Goal: Task Accomplishment & Management: Use online tool/utility

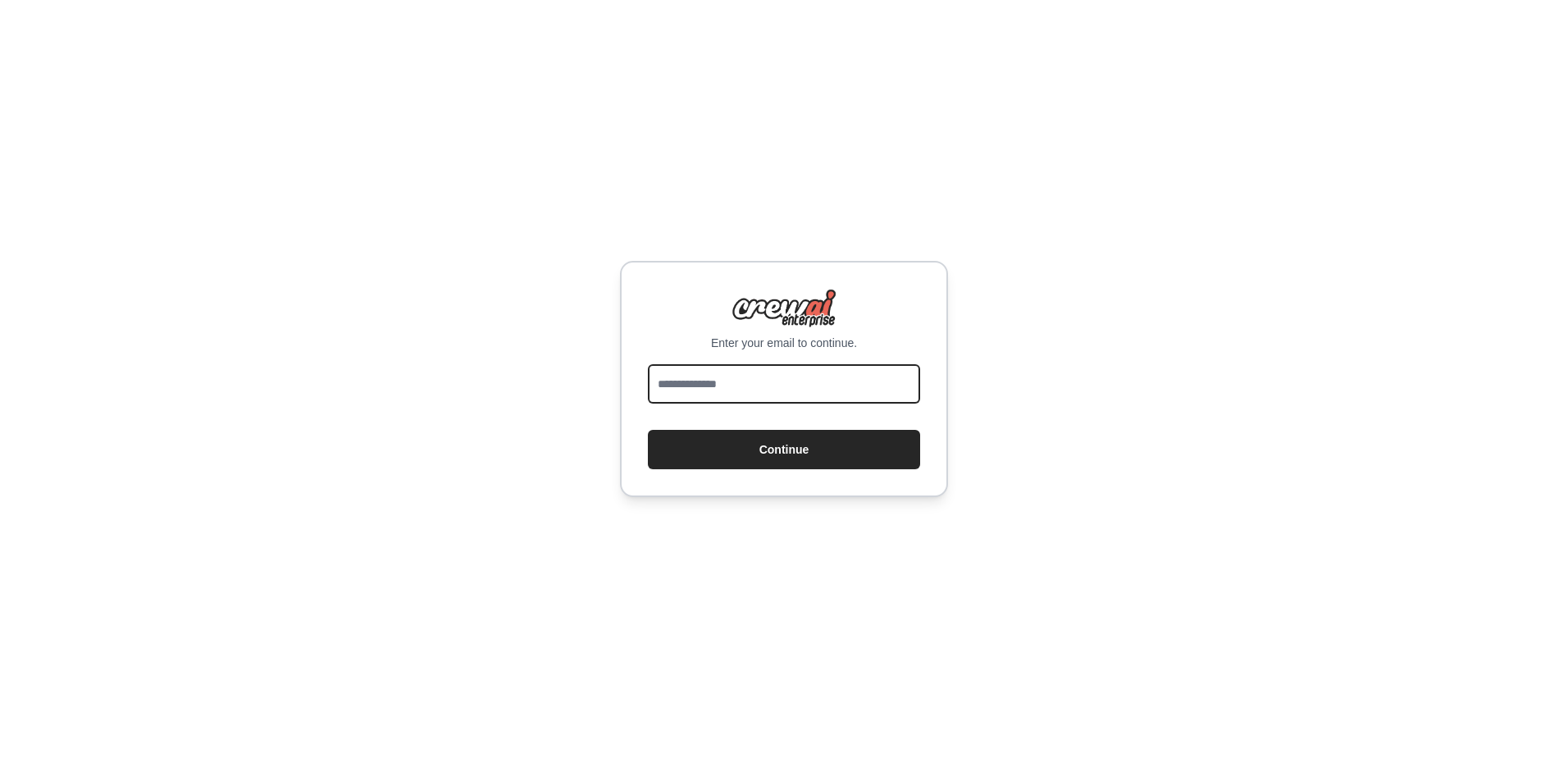
click at [726, 394] on input "email" at bounding box center [784, 384] width 272 height 39
type input "**********"
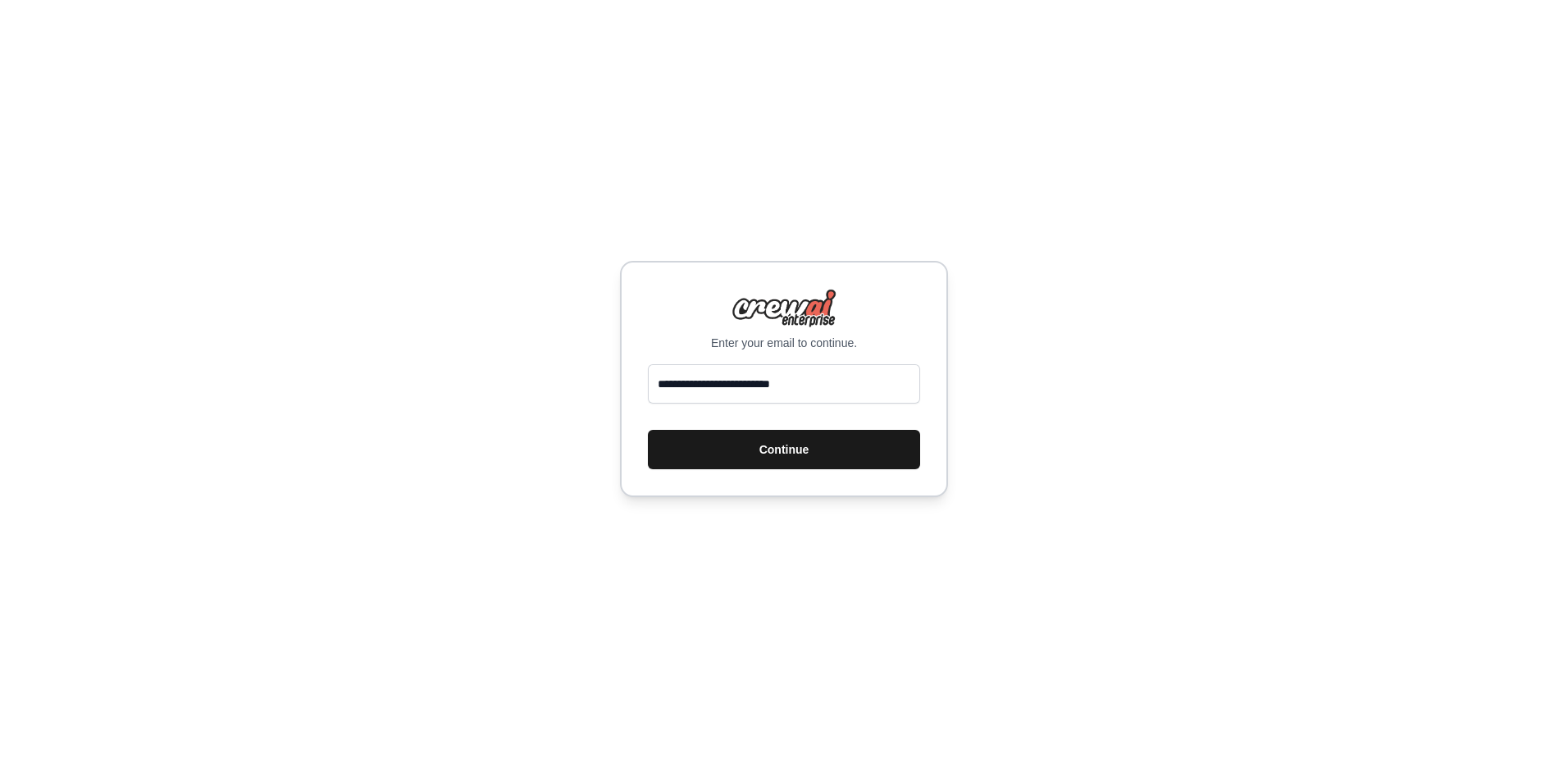
click at [719, 442] on button "Continue" at bounding box center [784, 450] width 272 height 39
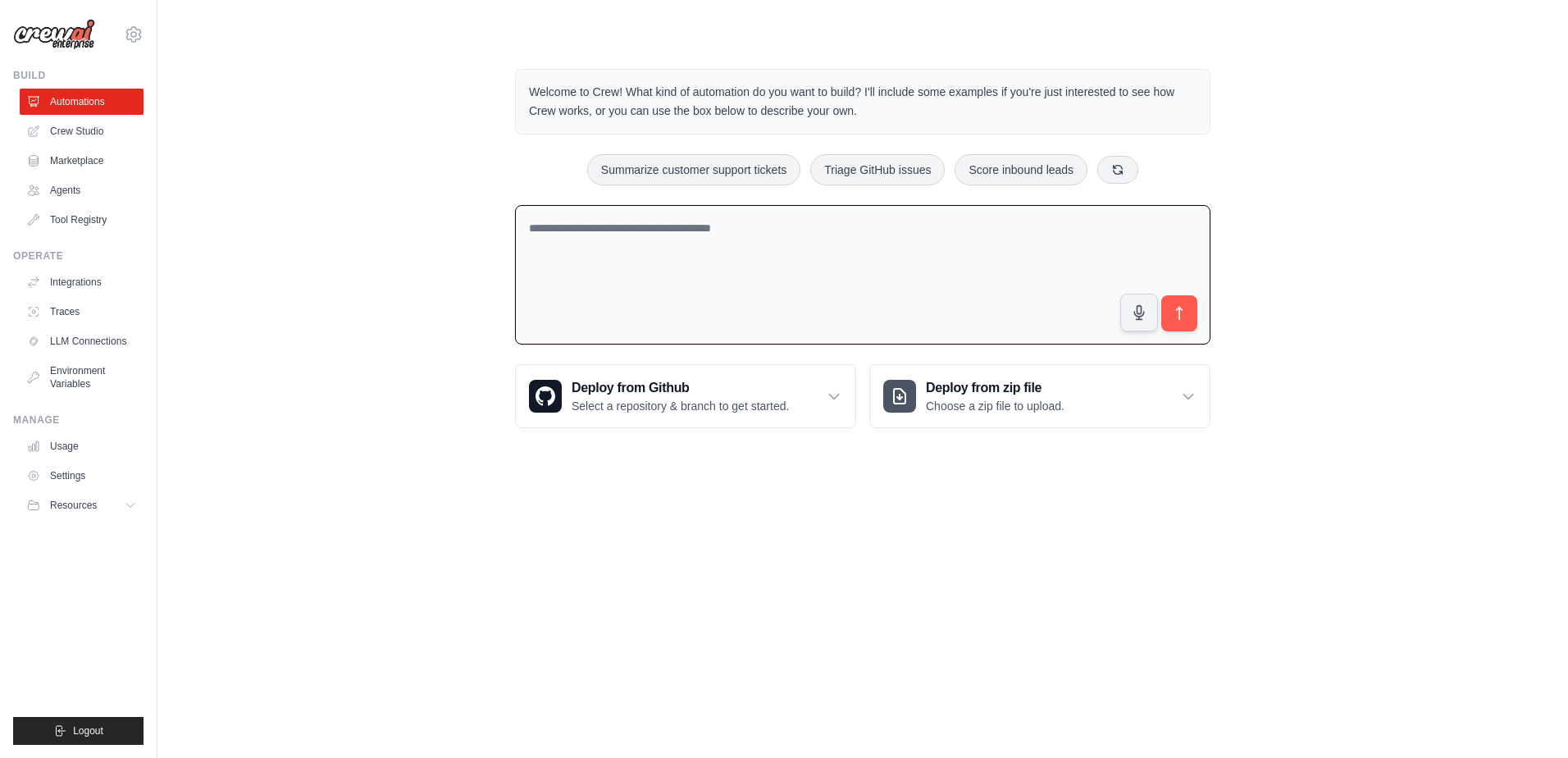
click at [671, 239] on textarea at bounding box center [863, 275] width 695 height 140
paste textarea "**********"
type textarea "**********"
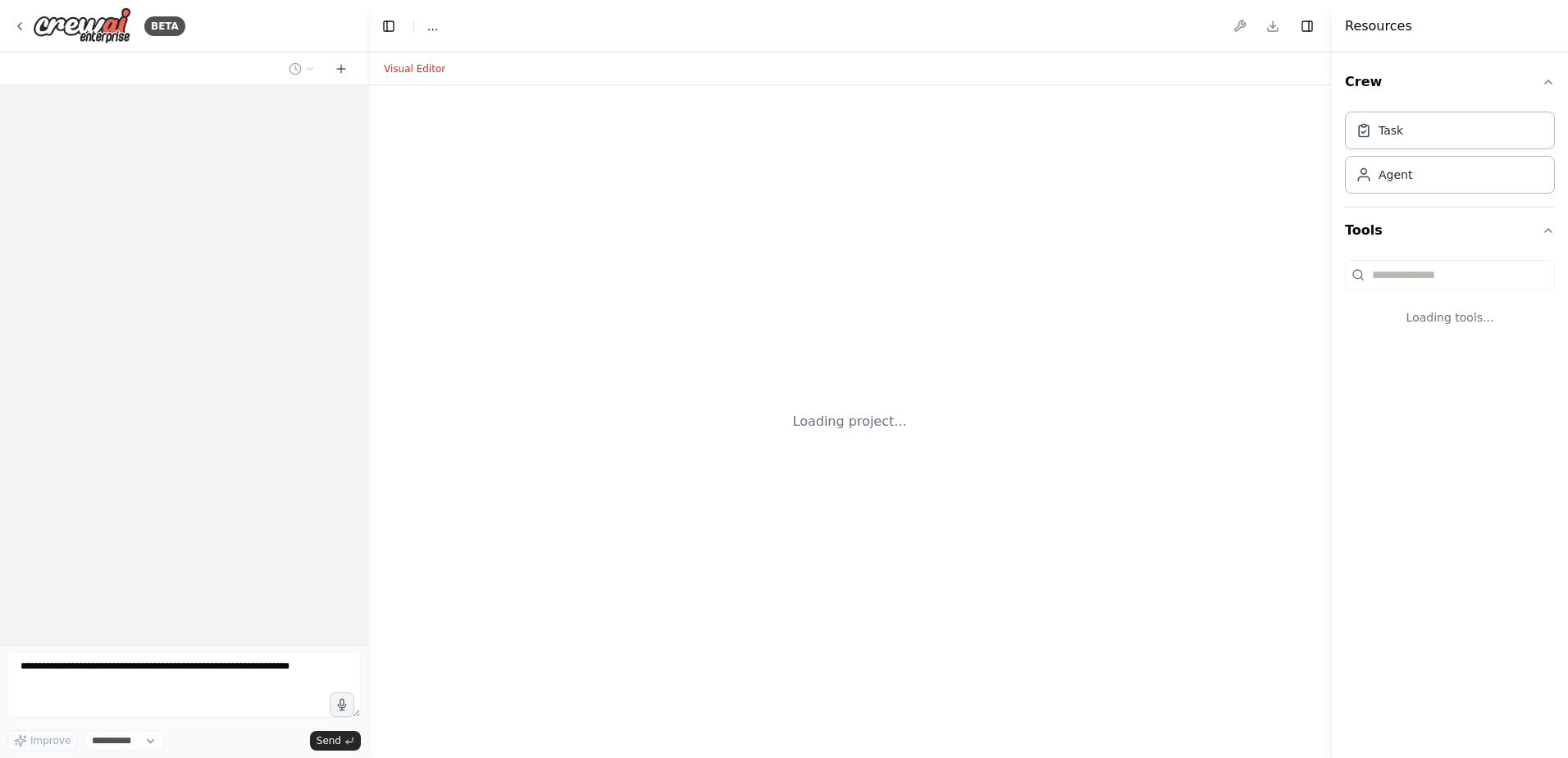
select select "****"
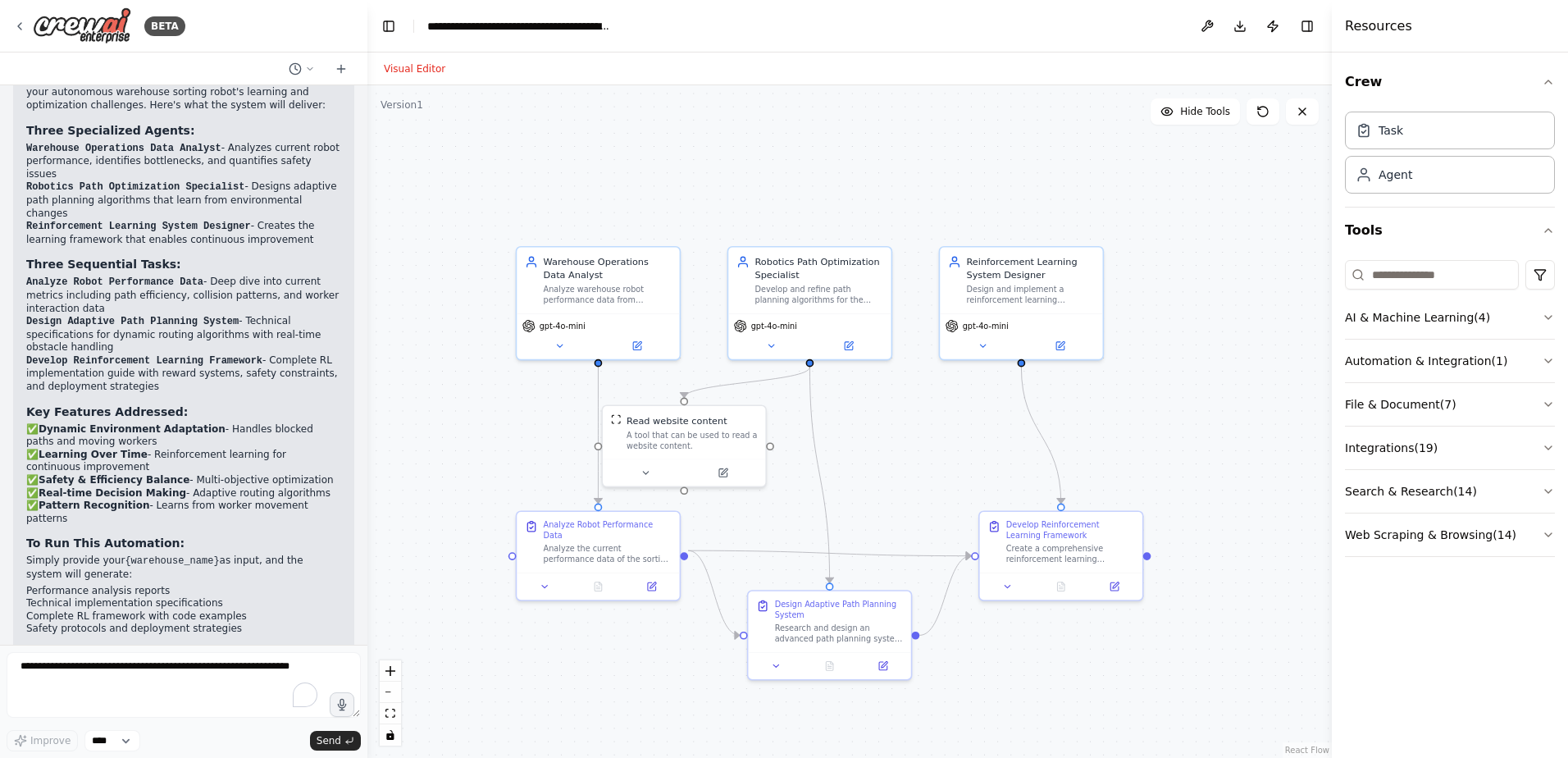
scroll to position [1777, 0]
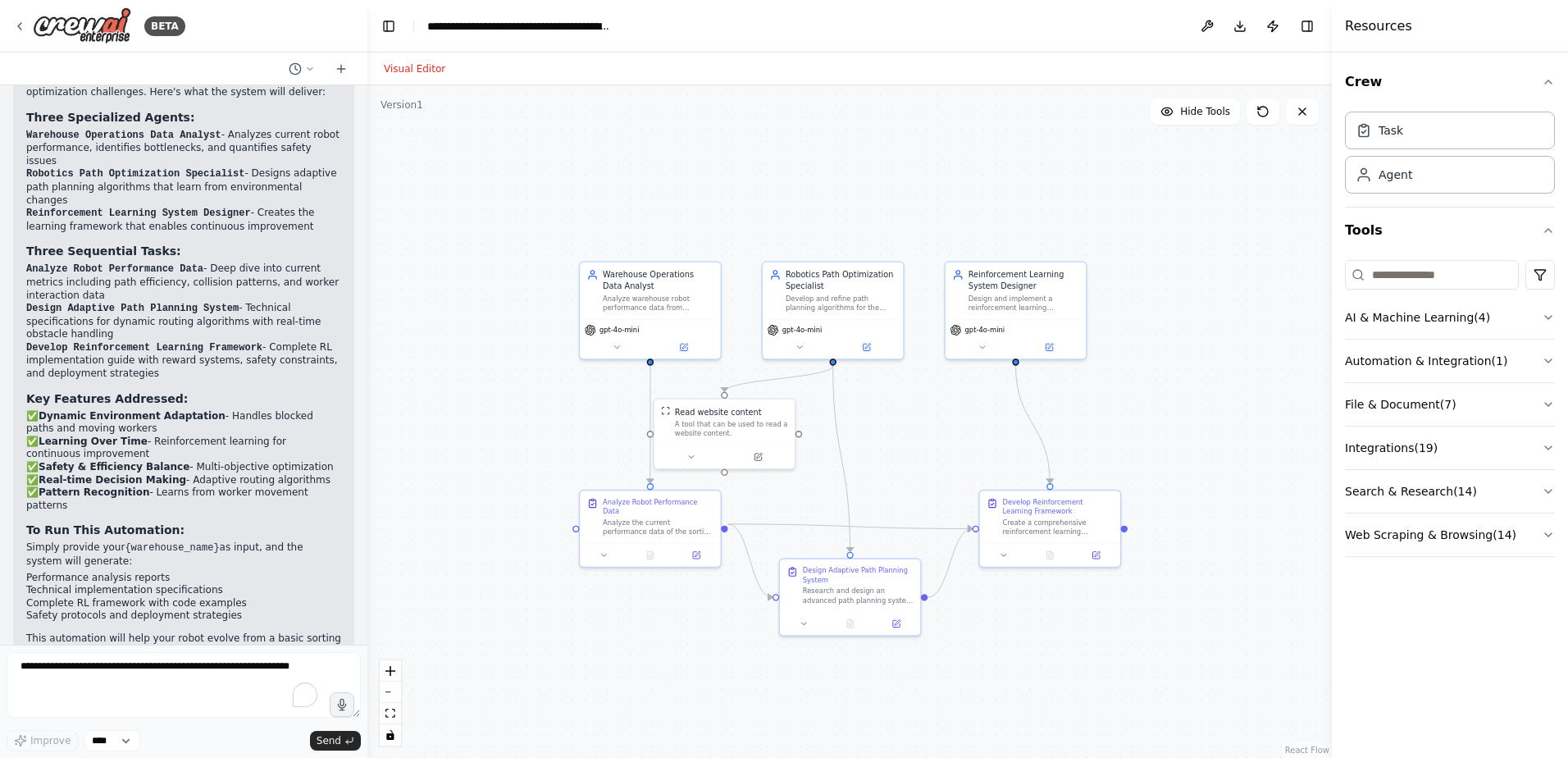
click at [550, 456] on div ".deletable-edge-delete-btn { width: 20px; height: 20px; border: 0px solid #ffff…" at bounding box center [849, 421] width 964 height 673
click at [1407, 316] on button "AI & Machine Learning ( 4 )" at bounding box center [1450, 317] width 210 height 42
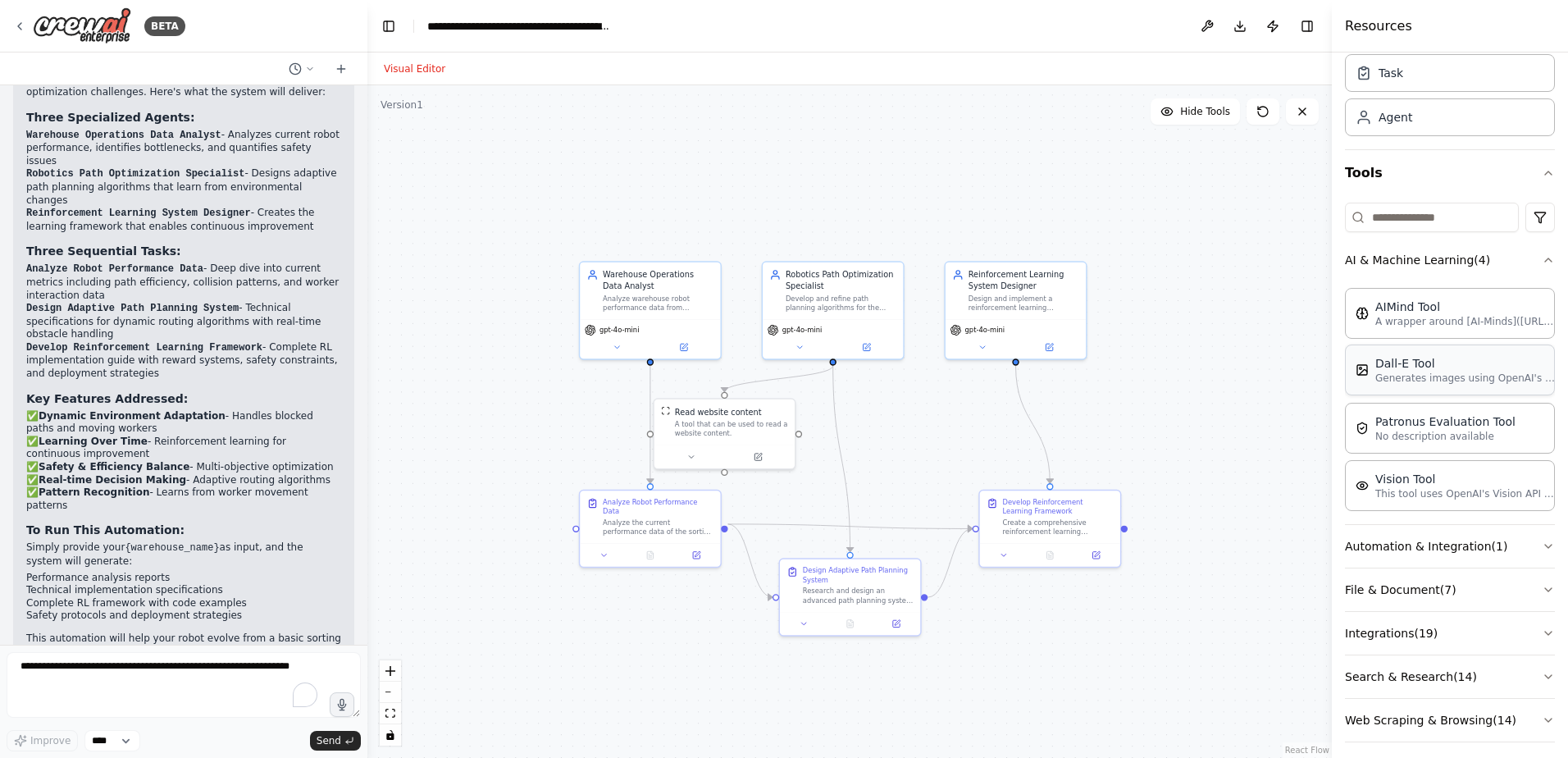
scroll to position [68, 0]
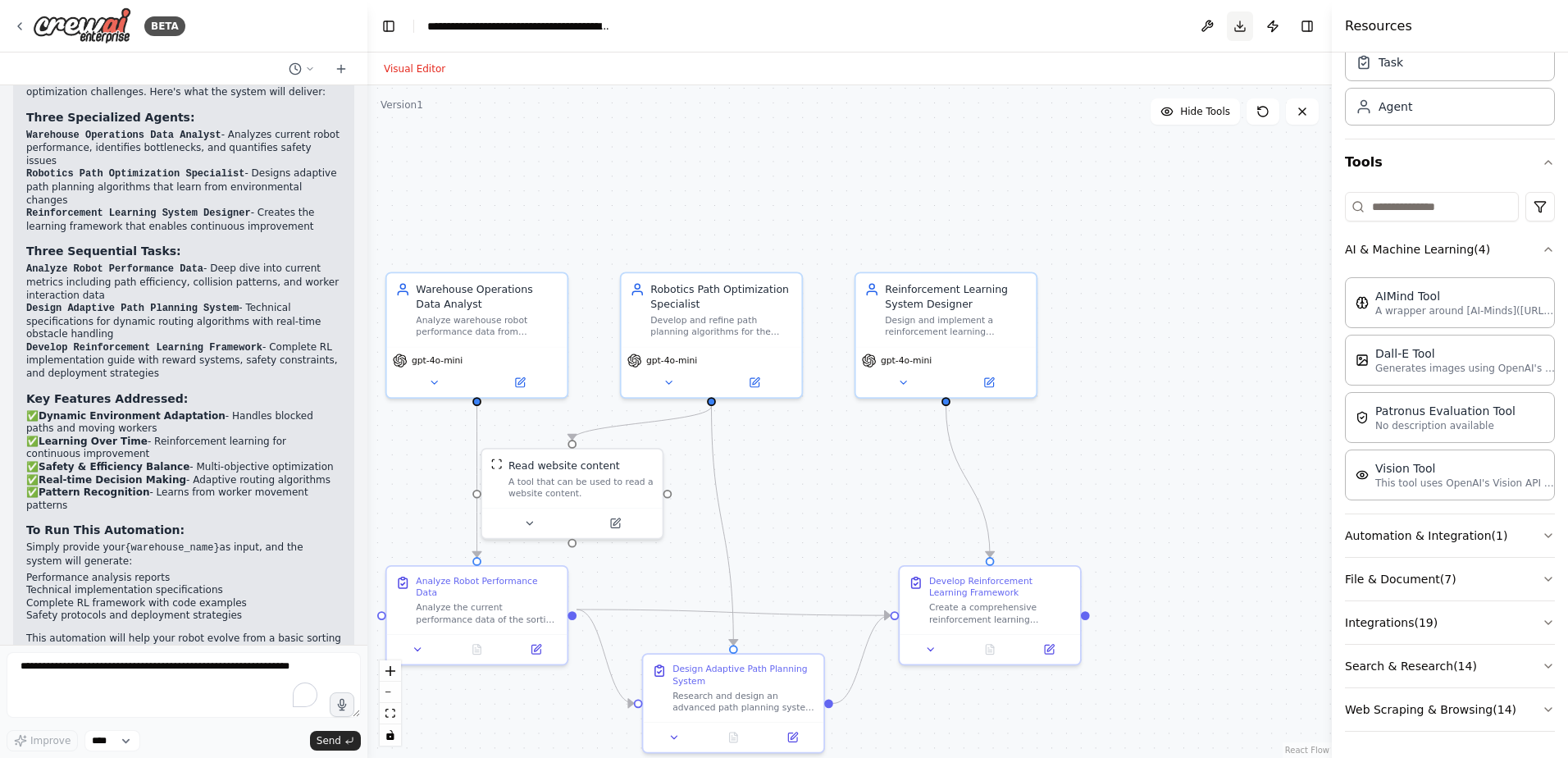
click at [1238, 27] on button "Download" at bounding box center [1240, 27] width 27 height 29
click at [1249, 29] on button "Download" at bounding box center [1240, 27] width 27 height 29
click at [1248, 29] on button "Download" at bounding box center [1240, 27] width 27 height 29
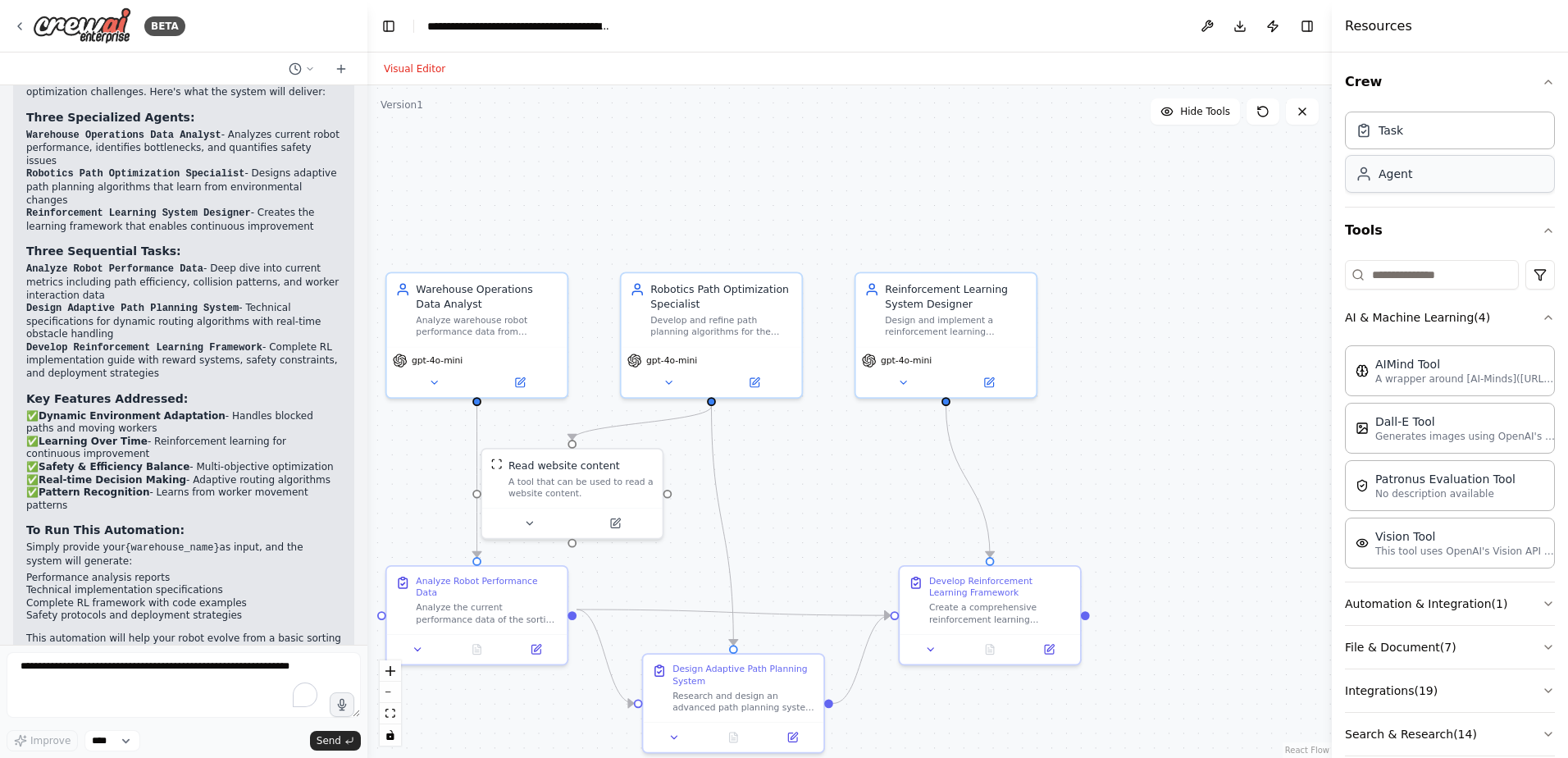
click at [1385, 182] on div "Agent" at bounding box center [1450, 174] width 210 height 37
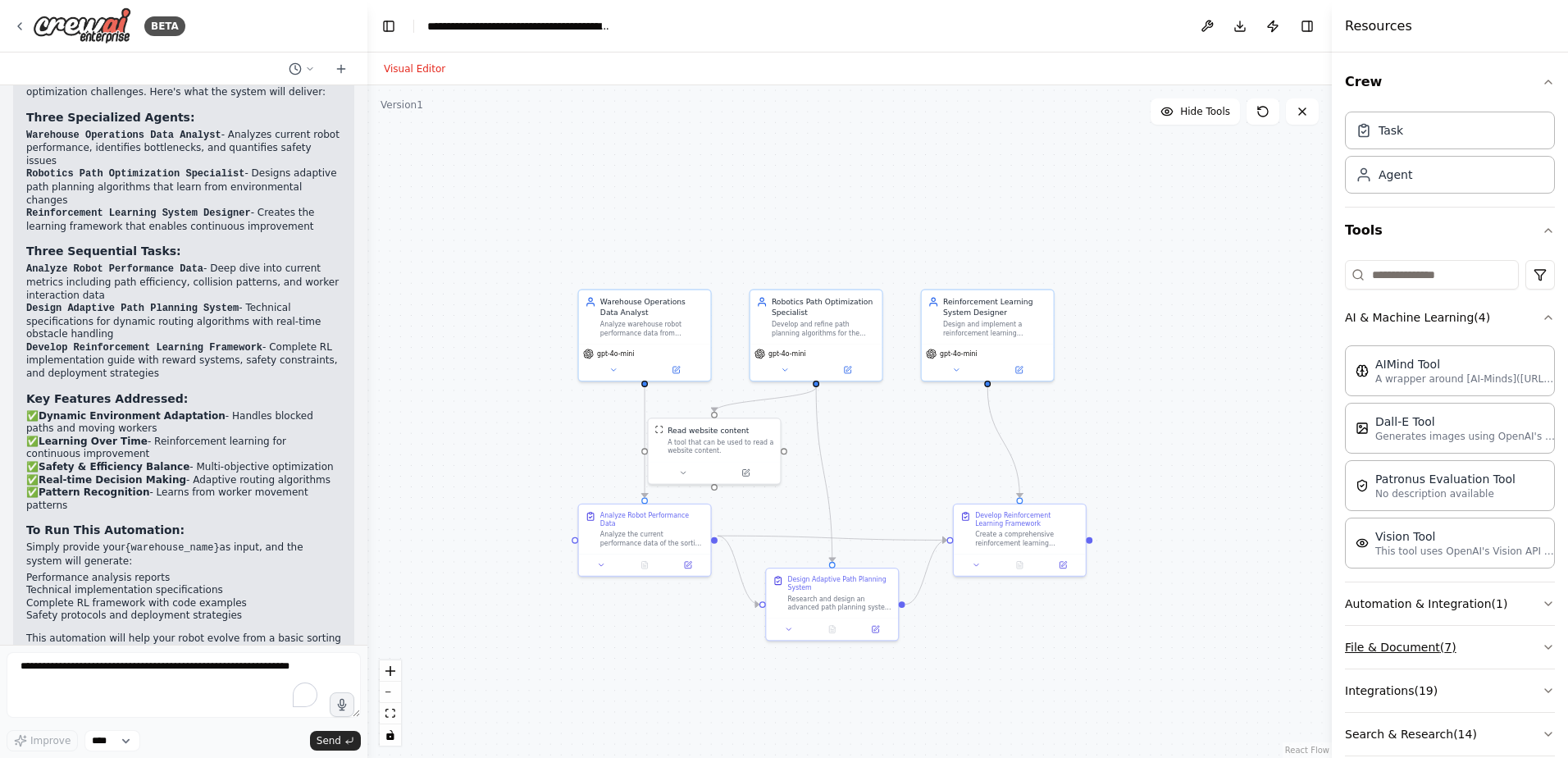
click at [1393, 654] on button "File & Document ( 7 )" at bounding box center [1450, 646] width 210 height 42
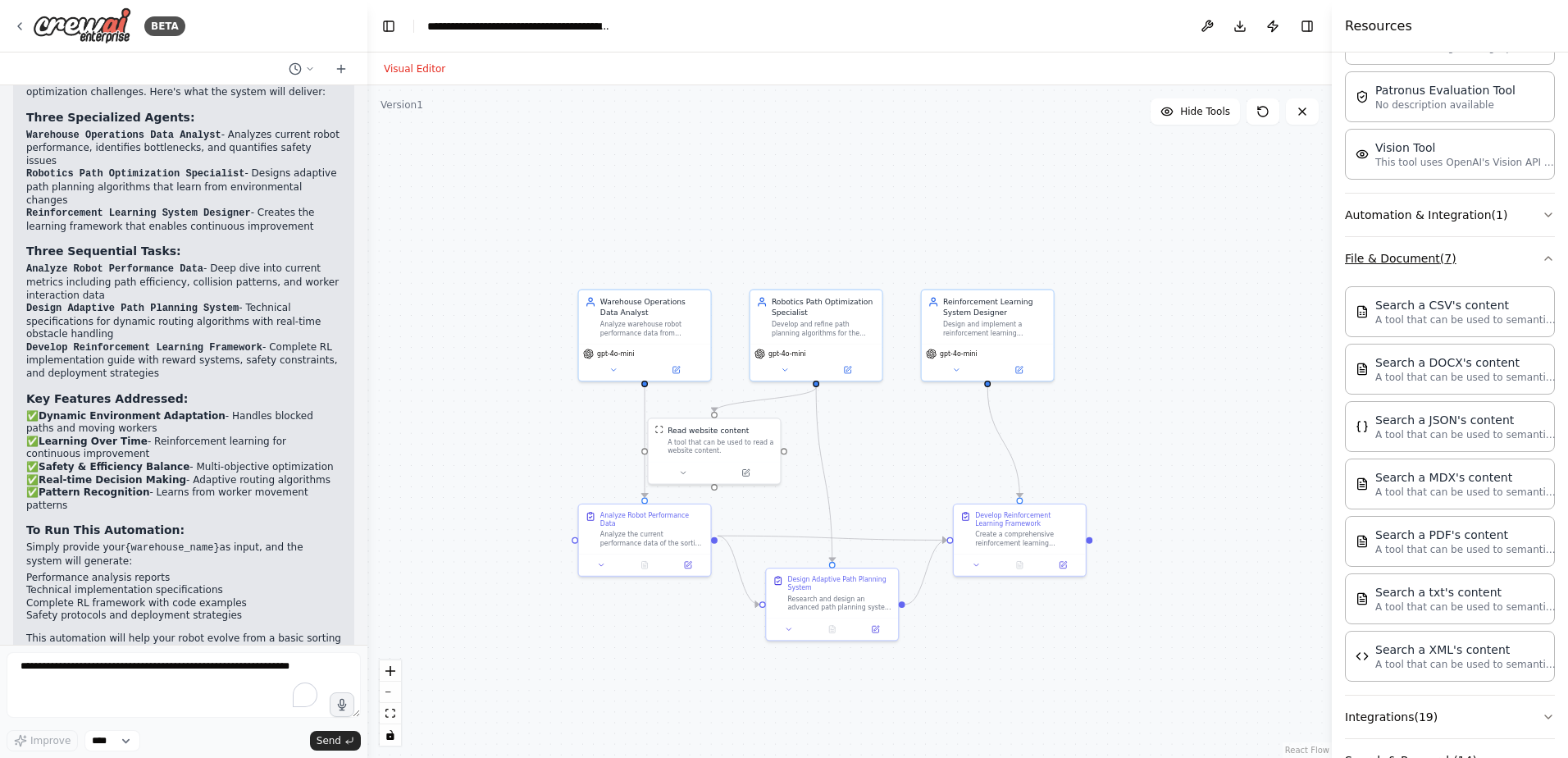
scroll to position [390, 0]
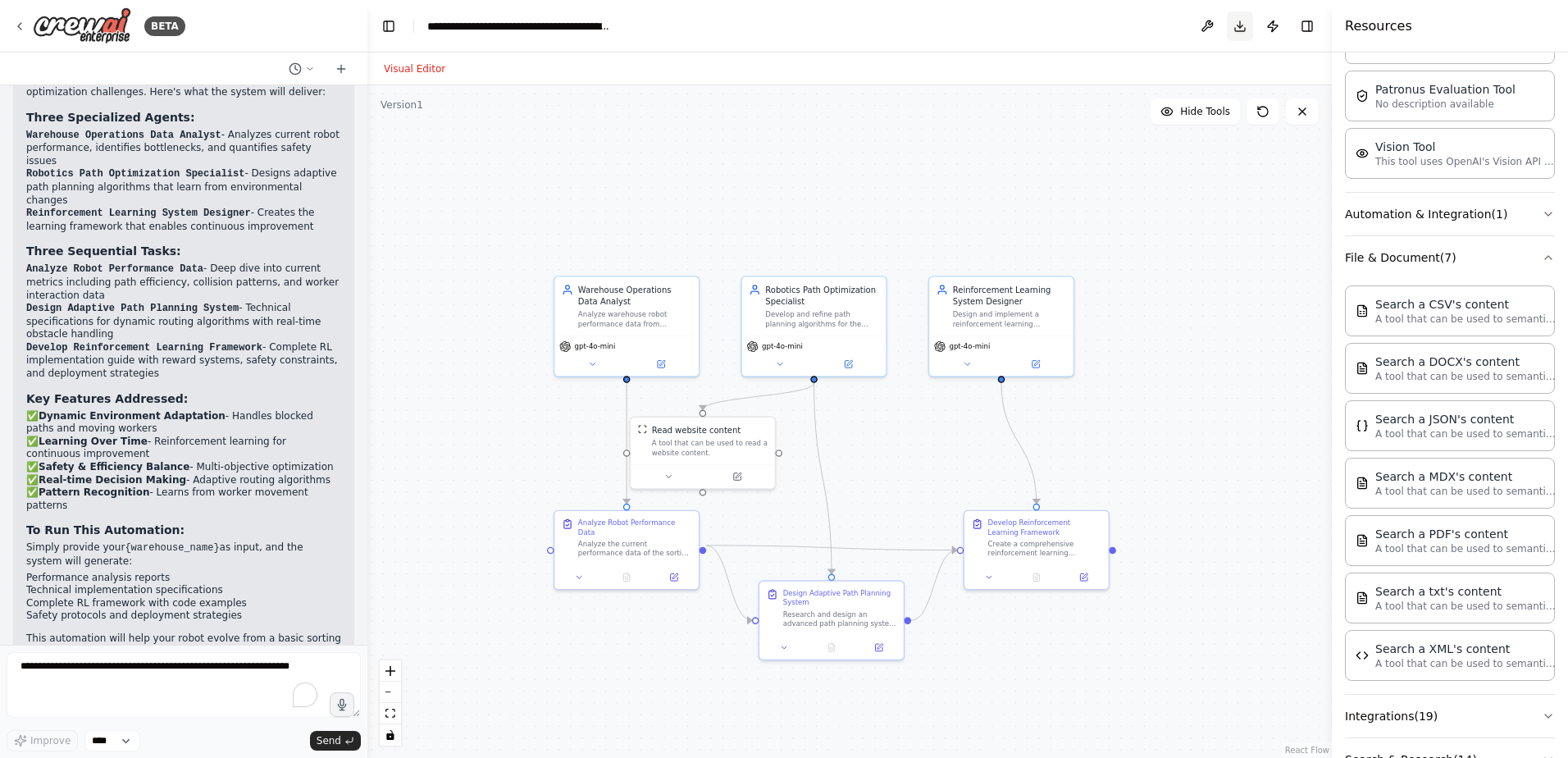
click at [1241, 33] on button "Download" at bounding box center [1240, 27] width 27 height 29
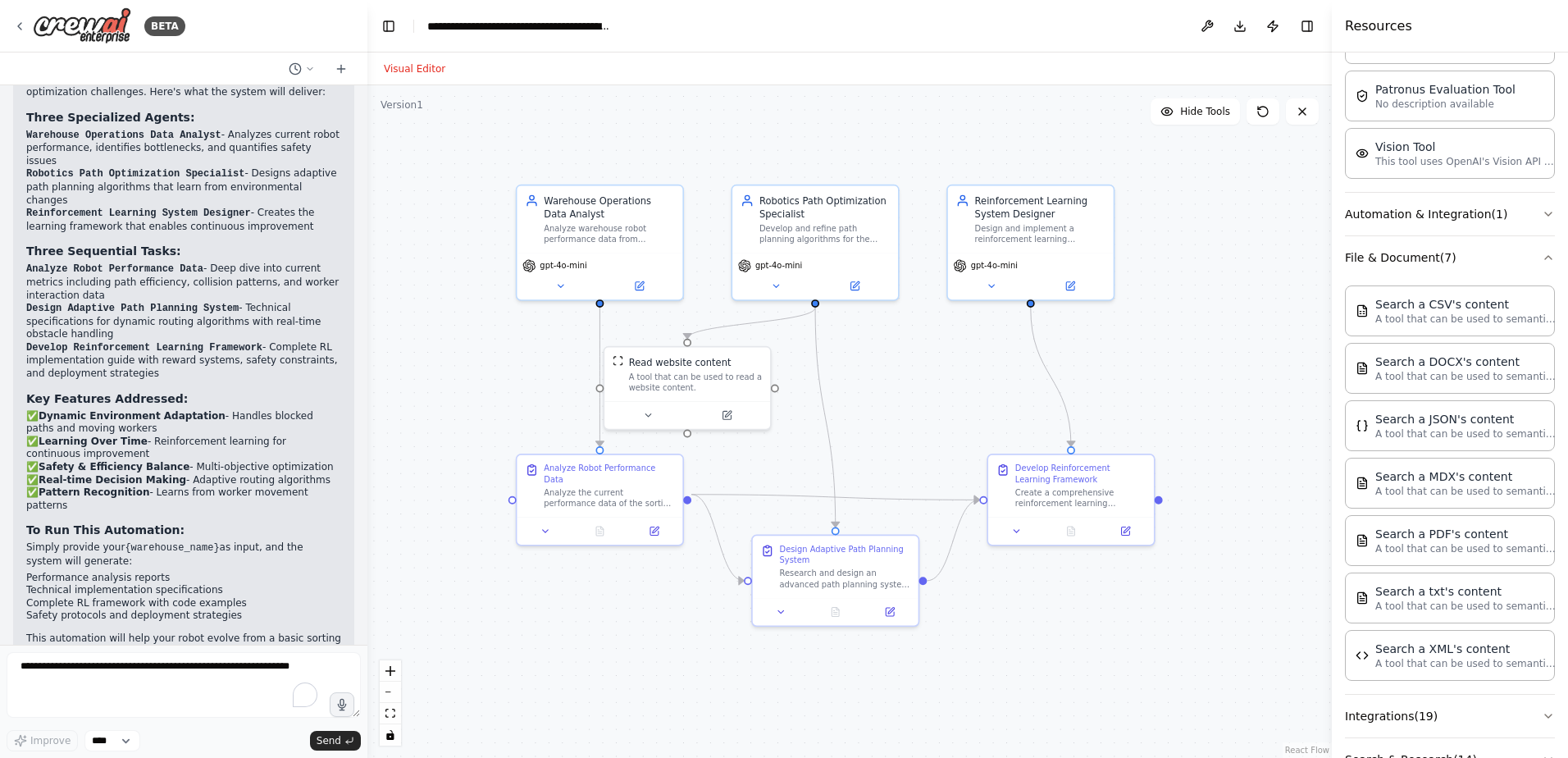
drag, startPoint x: 853, startPoint y: 528, endPoint x: 856, endPoint y: 428, distance: 100.0
click at [856, 428] on div ".deletable-edge-delete-btn { width: 20px; height: 20px; border: 0px solid #ffff…" at bounding box center [849, 421] width 964 height 673
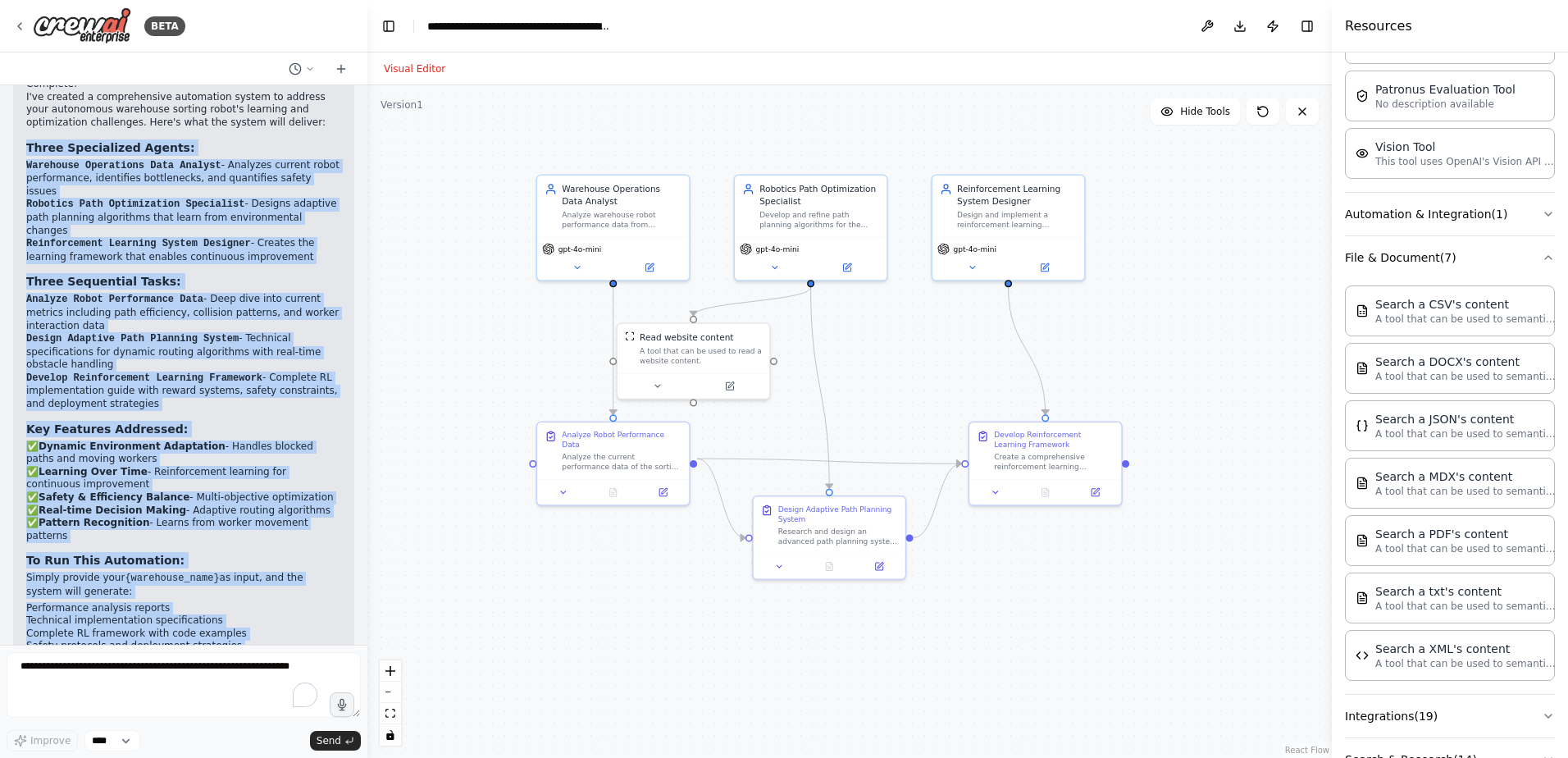
scroll to position [1777, 0]
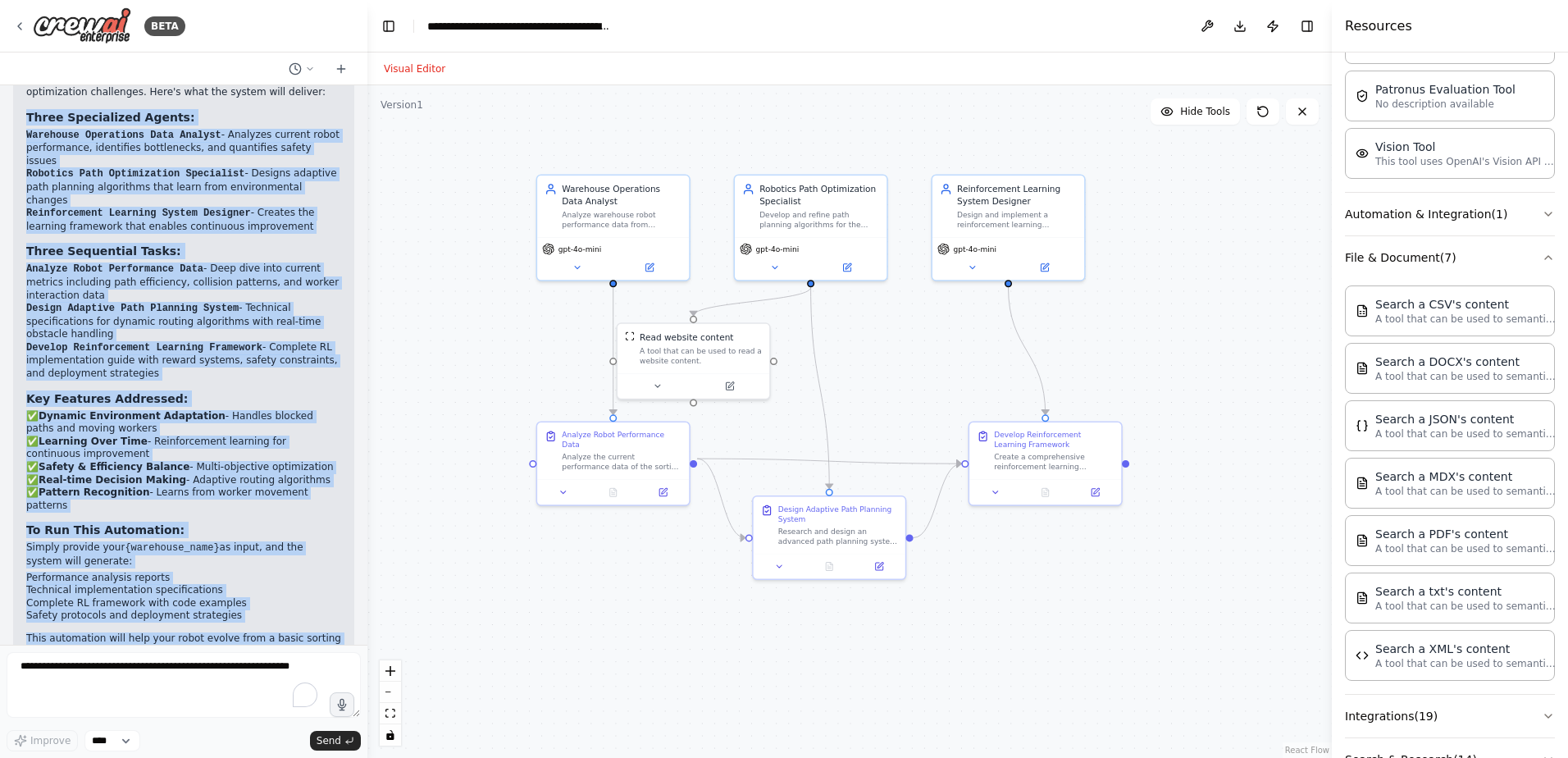
drag, startPoint x: 27, startPoint y: 325, endPoint x: 319, endPoint y: 417, distance: 306.2
click at [319, 417] on div "🤖 Warehouse Robot Learning & Optimization System Complete! I've created a compr…" at bounding box center [184, 374] width 315 height 677
copy div "Three Specialized Agents: Warehouse Operations Data Analyst - Analyzes current …"
